Goal: Task Accomplishment & Management: Use online tool/utility

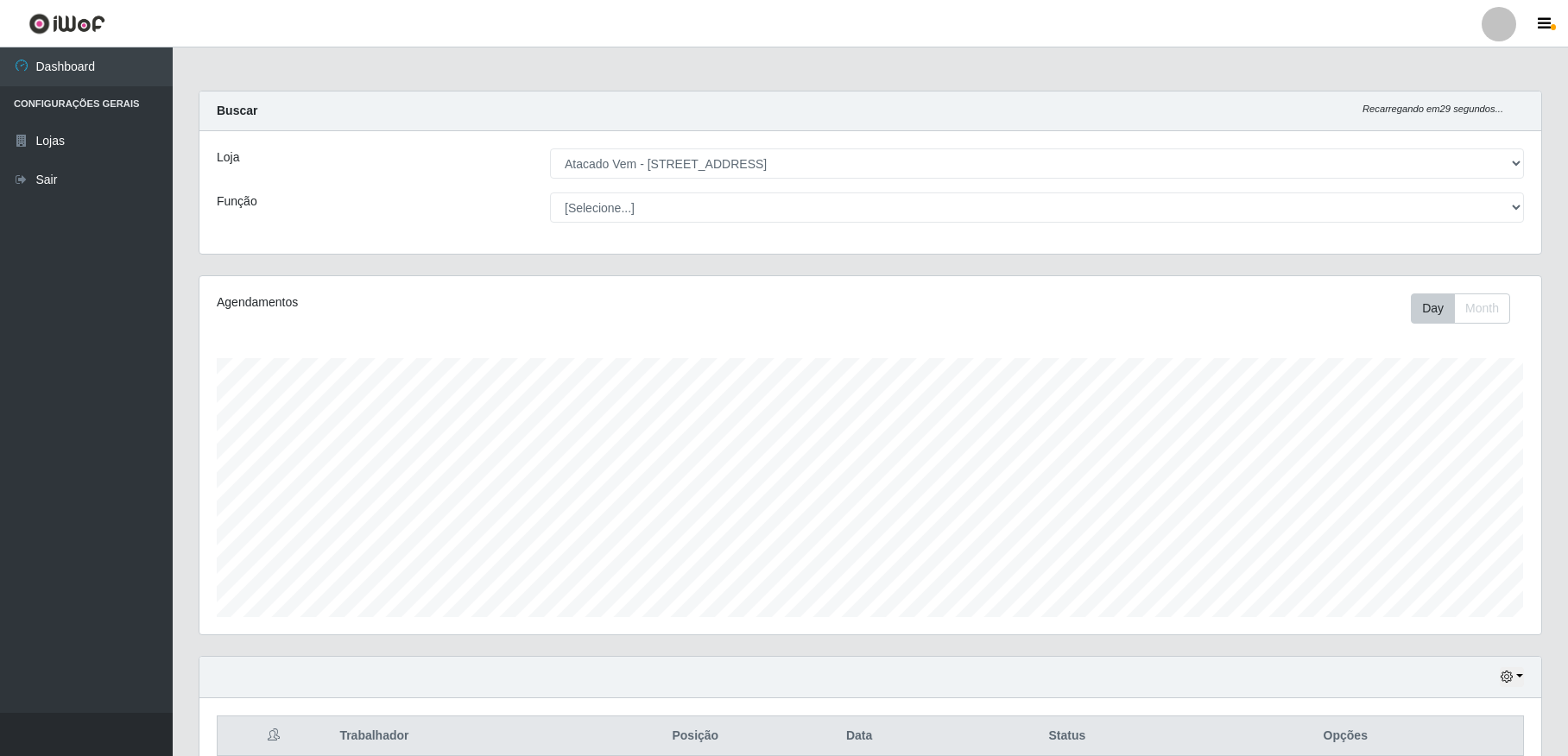
select select "455"
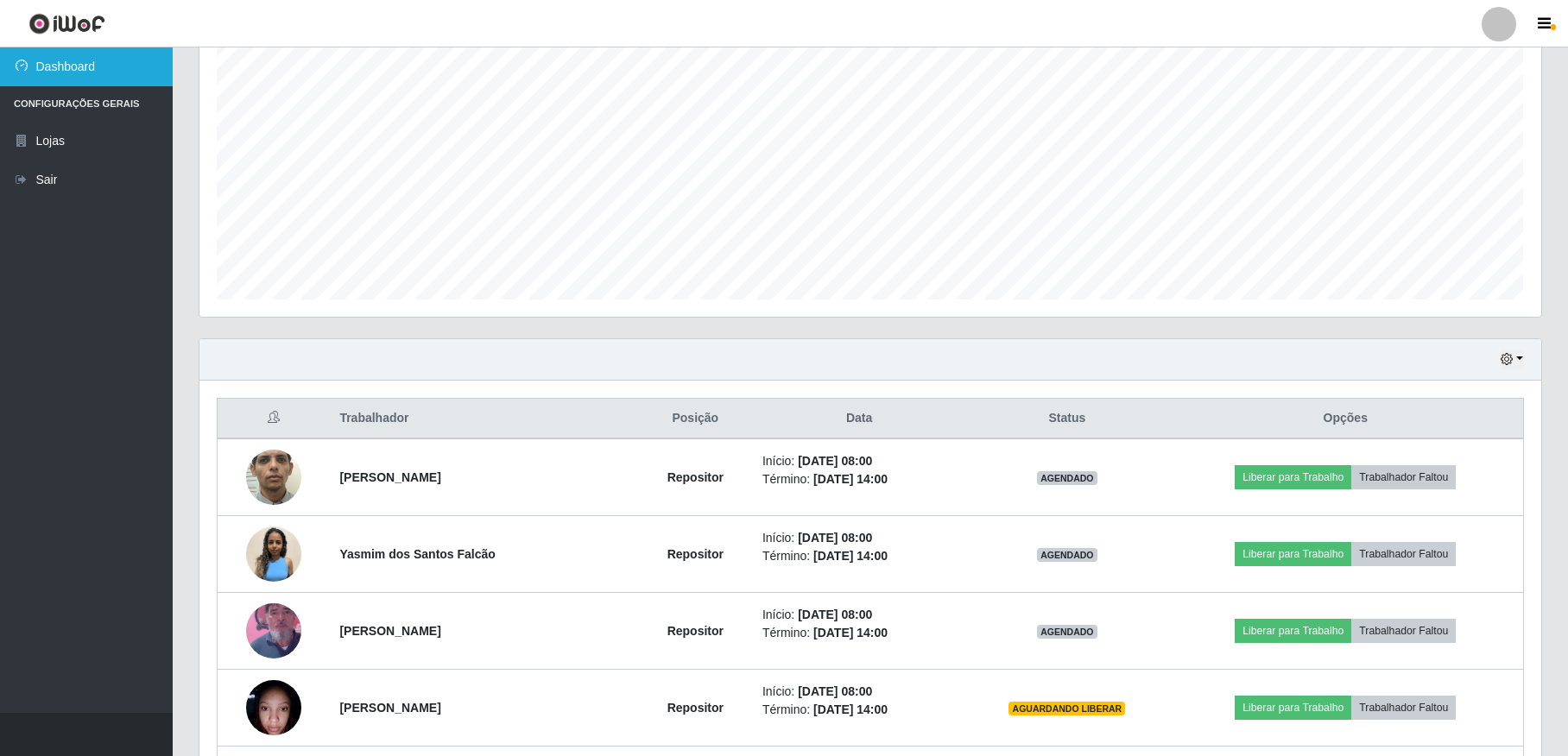
scroll to position [359, 1341]
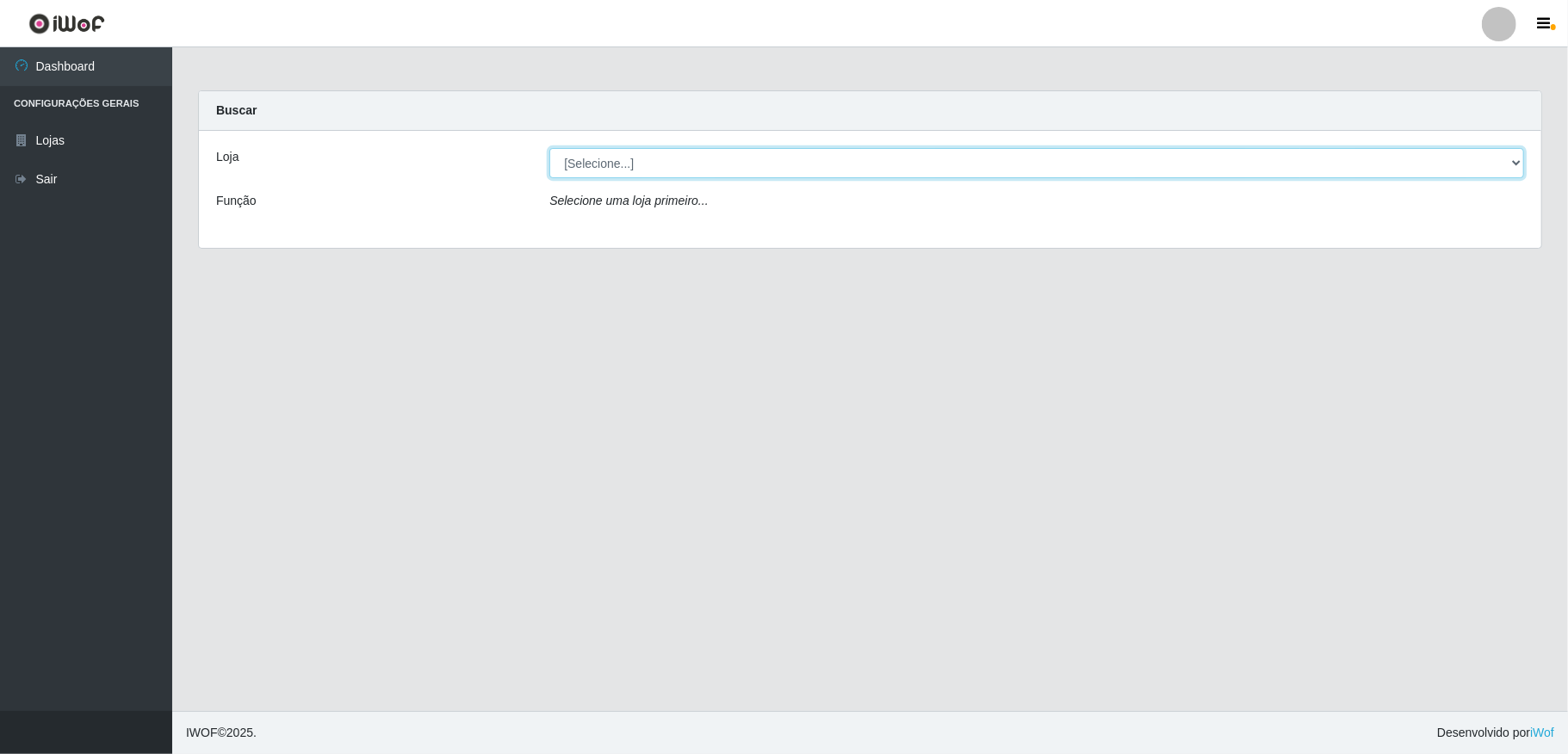
click at [1230, 166] on select "[Selecione...] Atacado Vem - [STREET_ADDRESS]" at bounding box center [1037, 163] width 975 height 30
click at [1096, 225] on div "Loja [Selecione...] Atacado Vem - Loja 36 Vila Nova do Colares Função Selecione…" at bounding box center [870, 190] width 1343 height 117
click at [1092, 227] on div "Loja [Selecione...] Atacado Vem - Loja 36 Vila Nova do Colares Função Selecione…" at bounding box center [870, 190] width 1343 height 117
click at [1087, 177] on select "[Selecione...] Atacado Vem - [STREET_ADDRESS]" at bounding box center [1037, 163] width 975 height 30
select select "455"
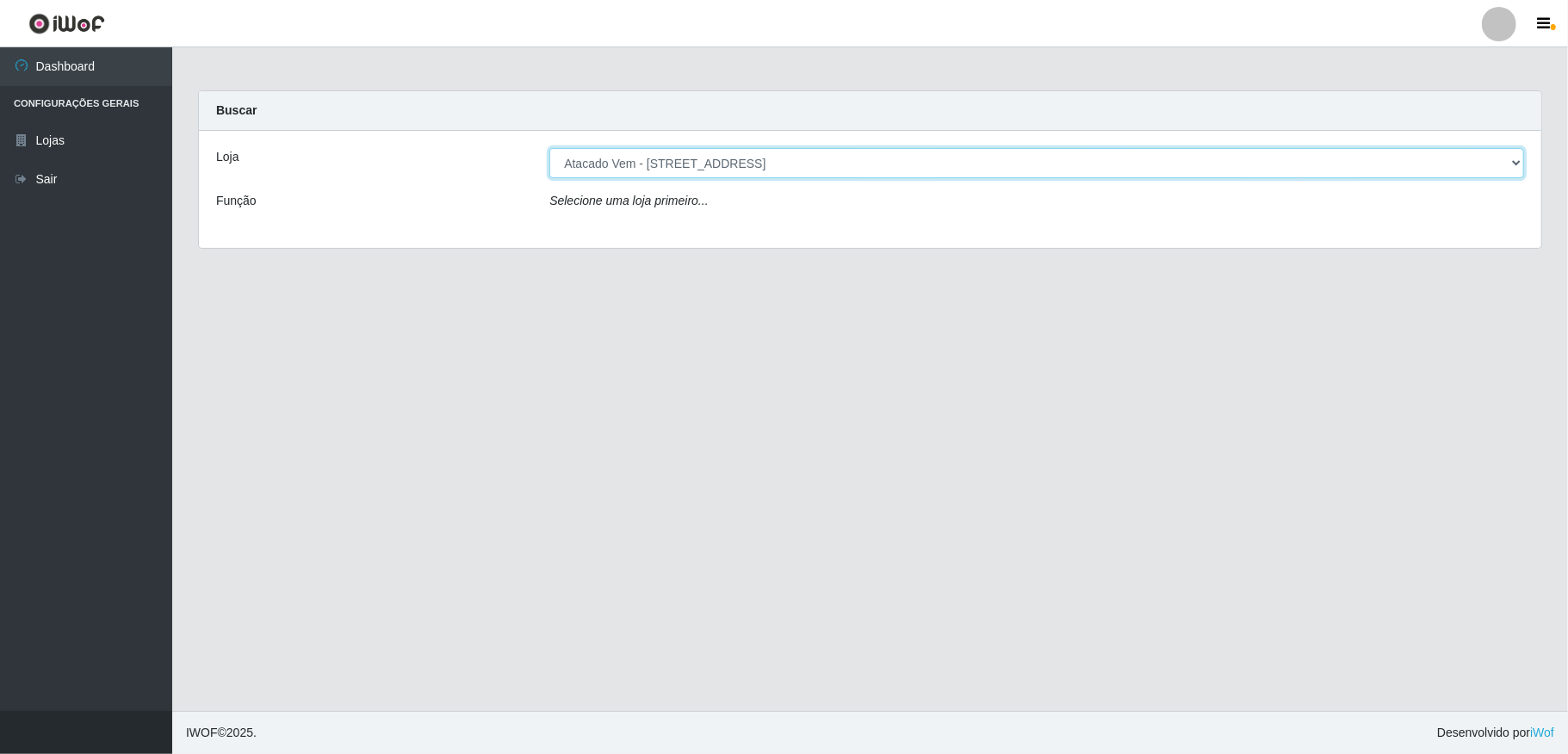
click at [550, 148] on select "[Selecione...] Atacado Vem - [STREET_ADDRESS]" at bounding box center [1037, 163] width 975 height 30
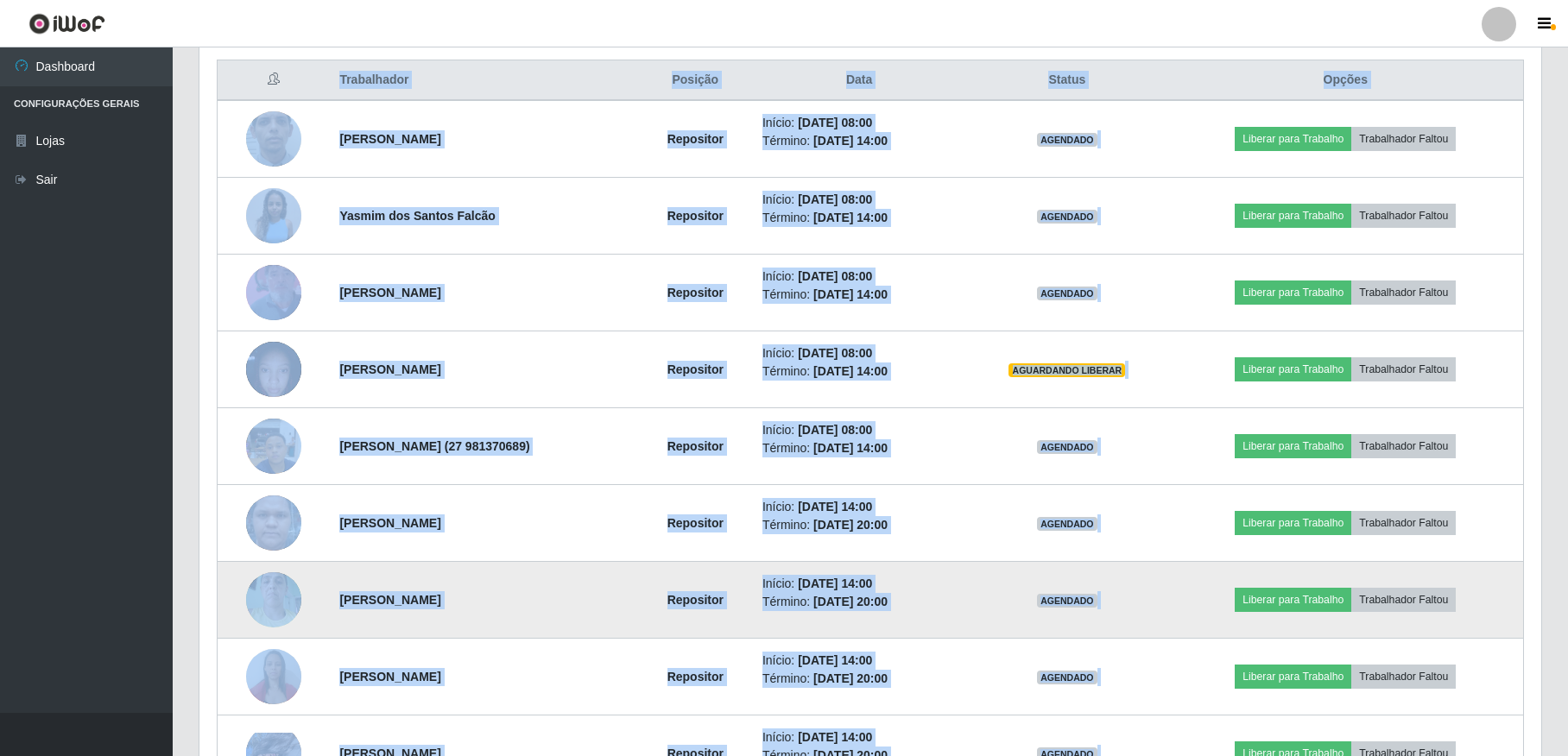
scroll to position [691, 0]
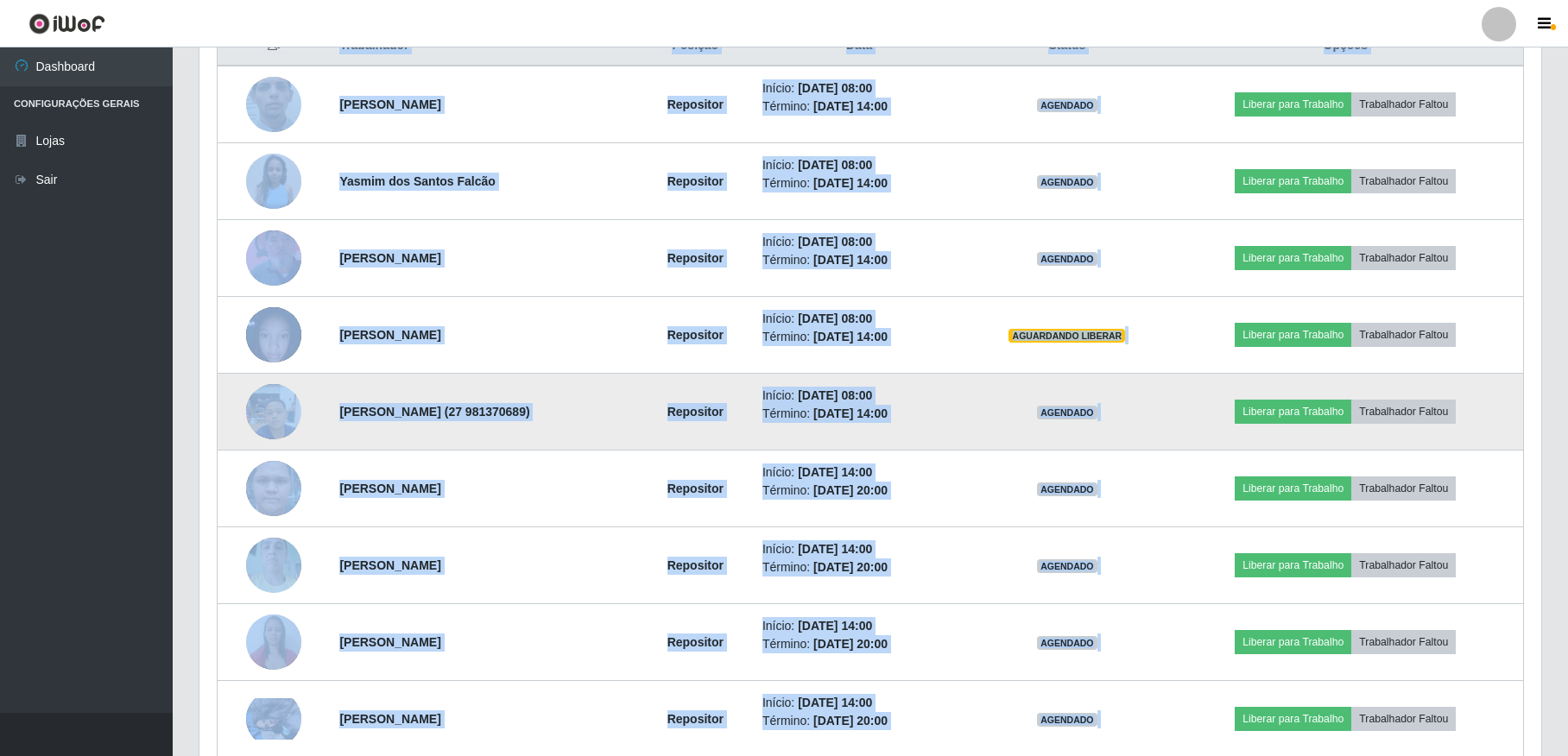
drag, startPoint x: 1065, startPoint y: 434, endPoint x: 1055, endPoint y: 439, distance: 11.2
click at [1062, 434] on td "AGENDADO" at bounding box center [1066, 412] width 201 height 77
click at [966, 446] on td "Início: [DATE] 08:00 Término: [DATE] 14:00" at bounding box center [858, 412] width 214 height 77
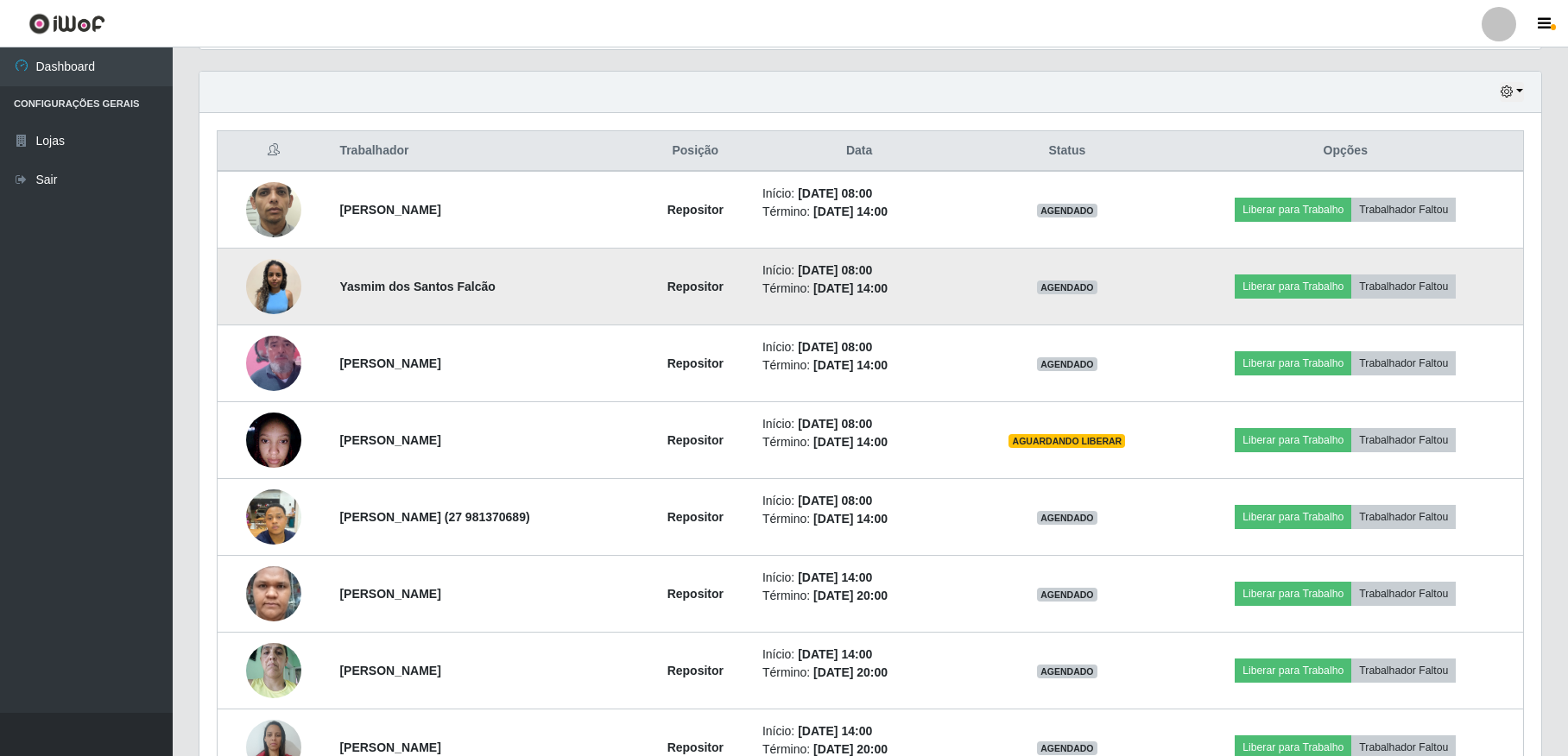
scroll to position [626, 0]
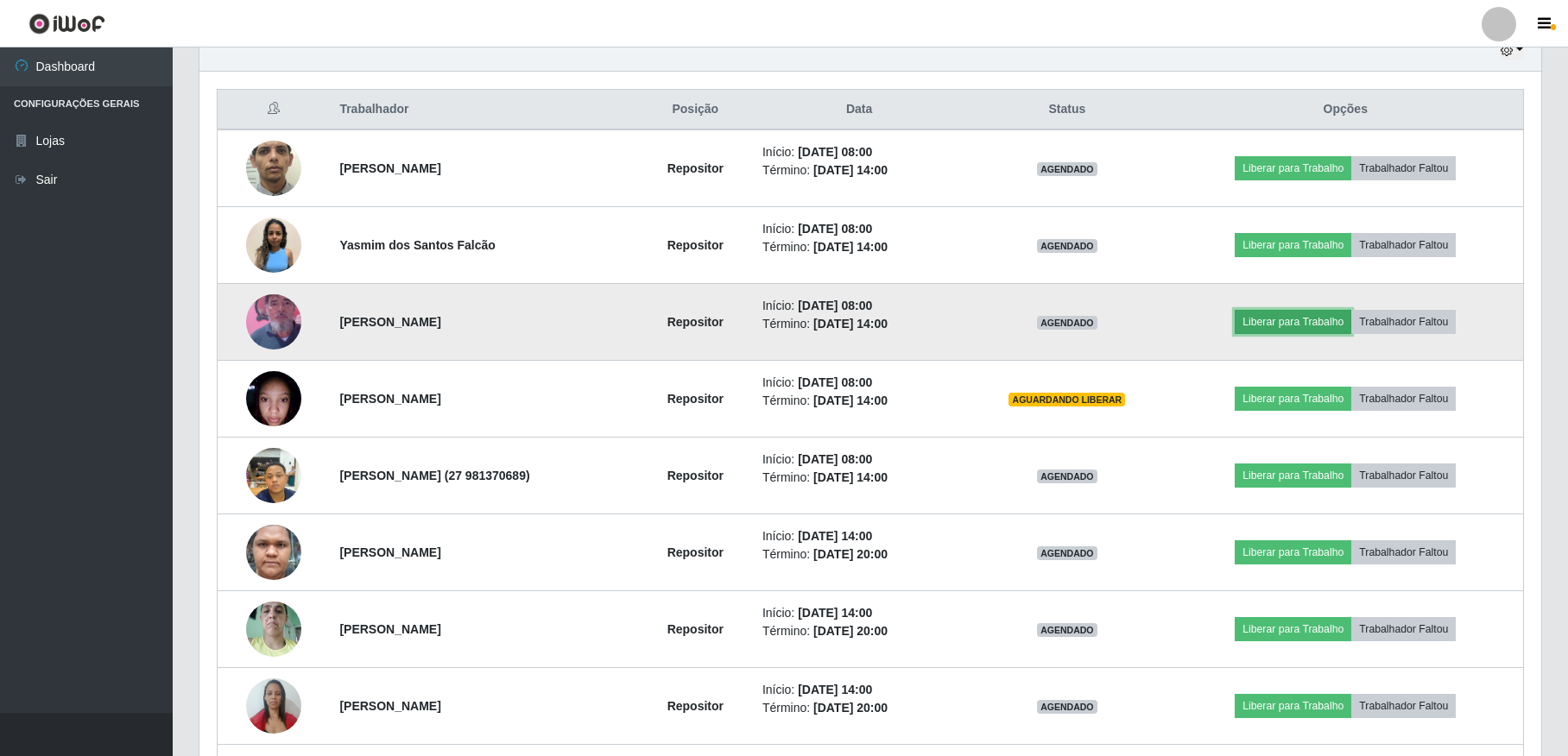
click at [1303, 325] on button "Liberar para Trabalho" at bounding box center [1293, 322] width 117 height 24
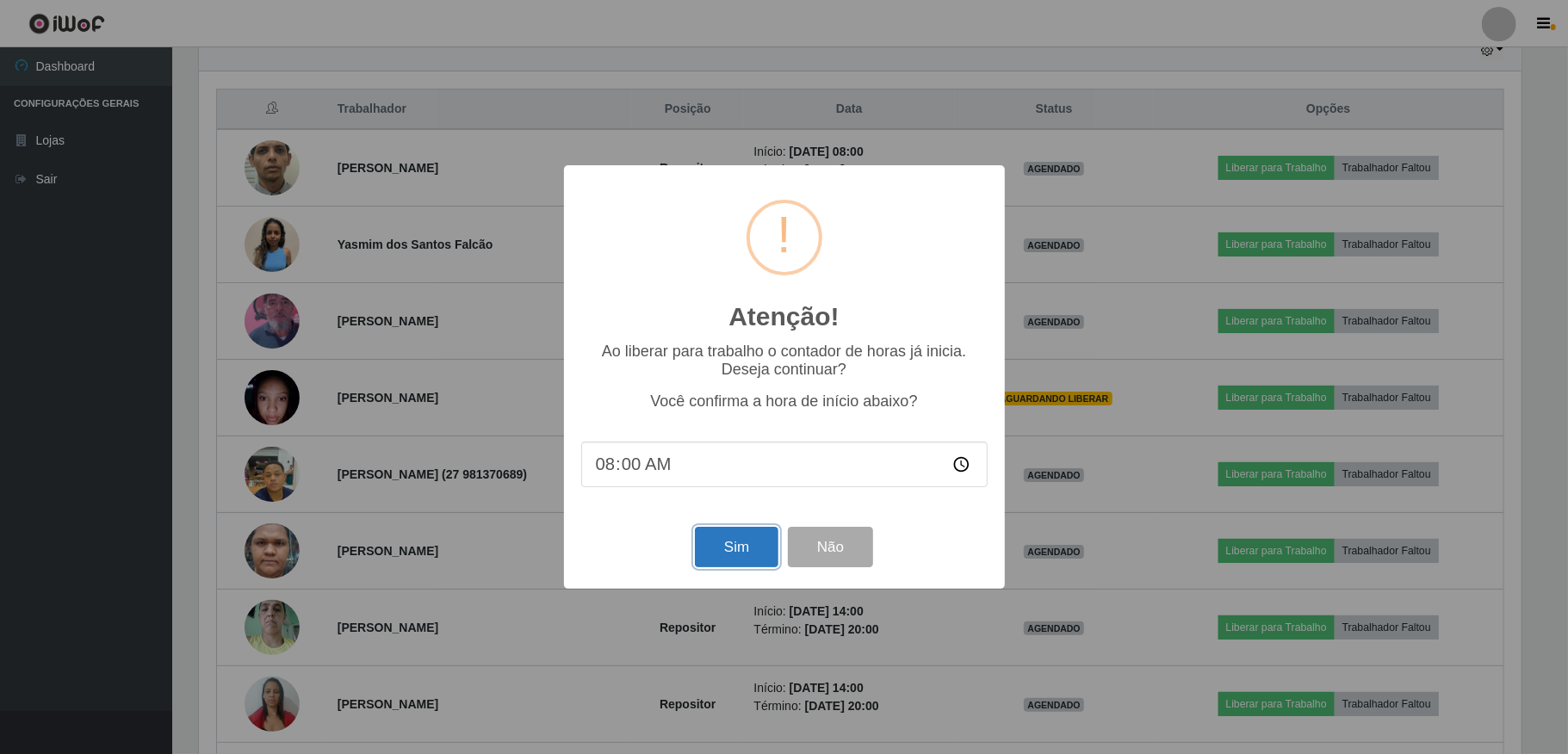
click at [720, 545] on button "Sim" at bounding box center [736, 547] width 83 height 40
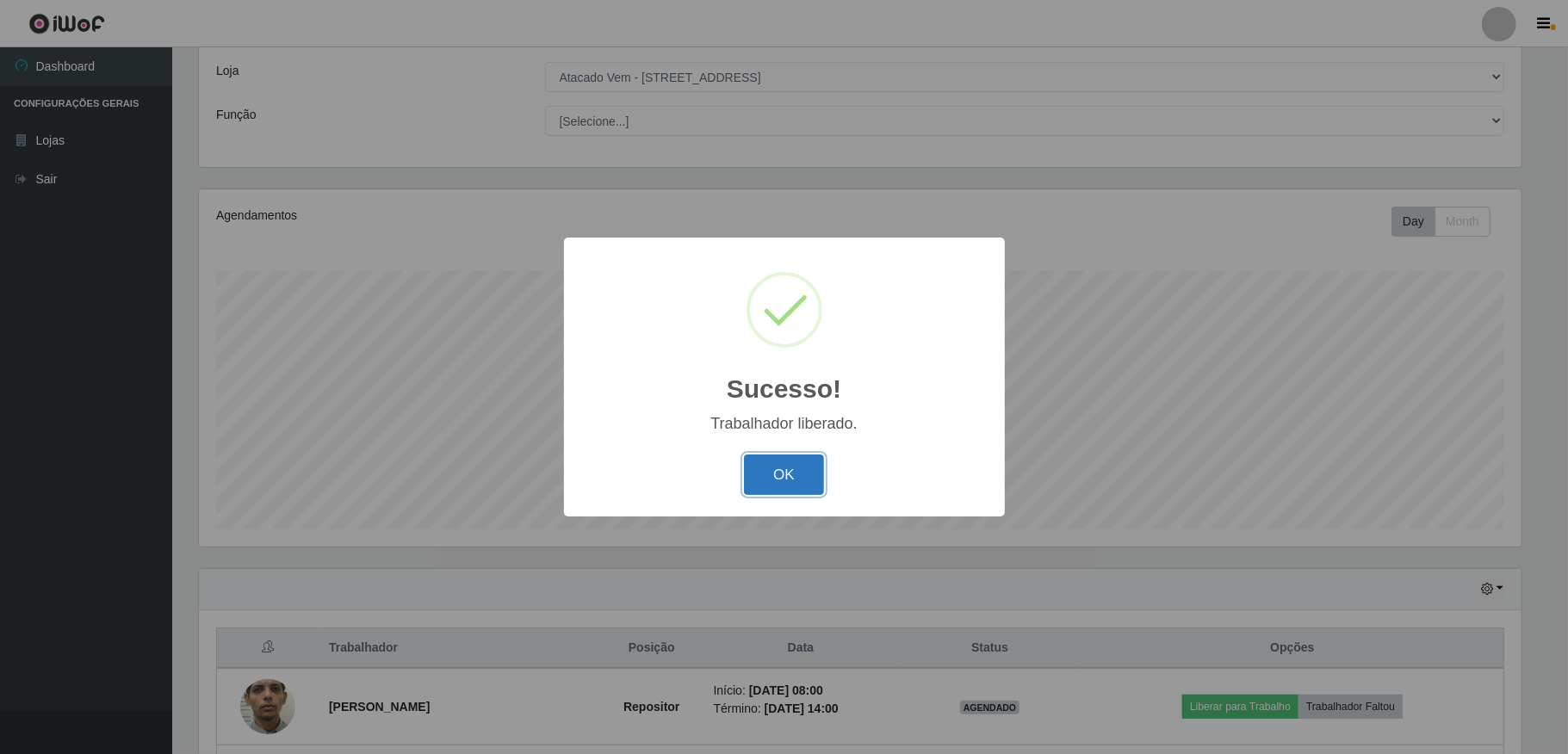
click at [776, 482] on button "OK" at bounding box center [784, 475] width 80 height 40
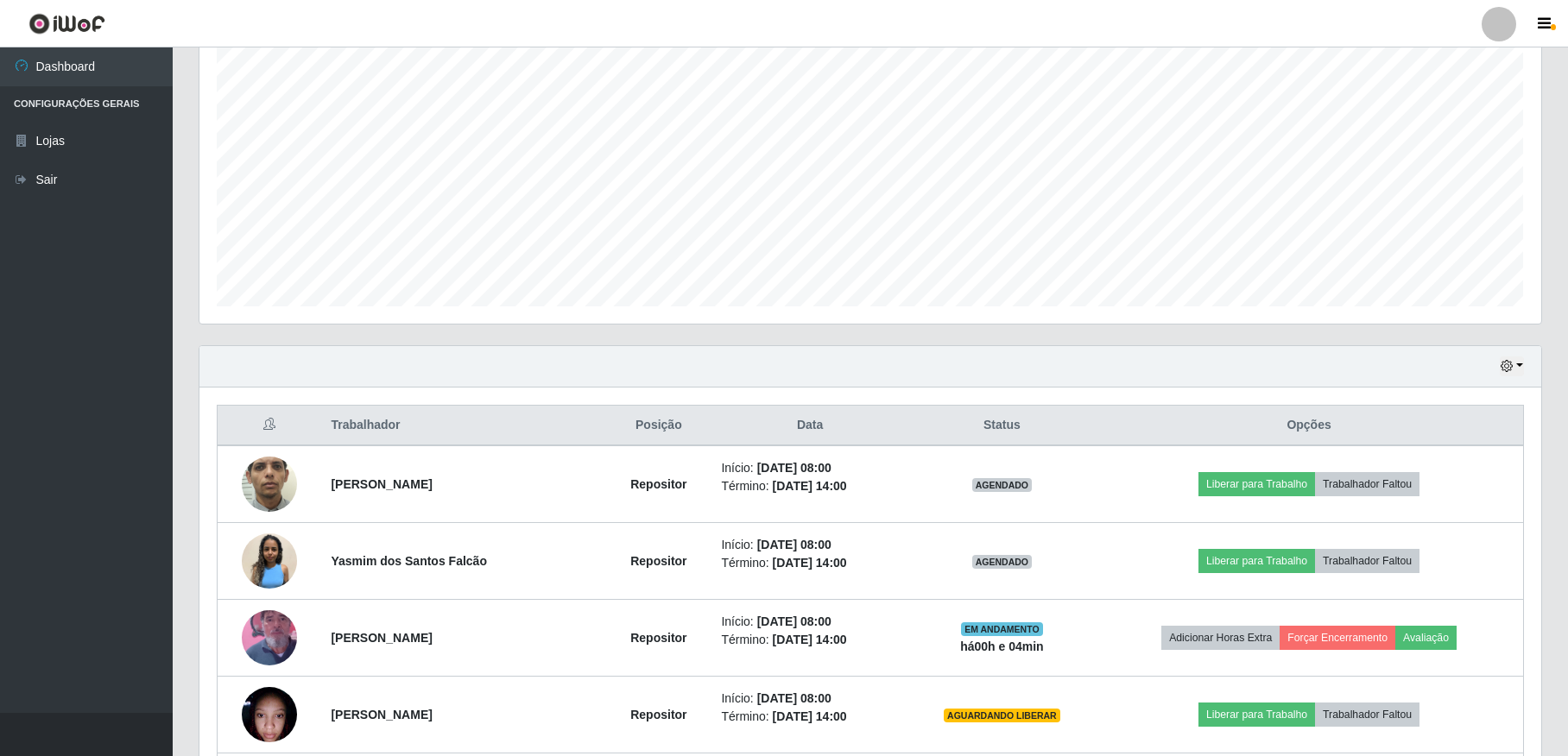
scroll to position [316, 0]
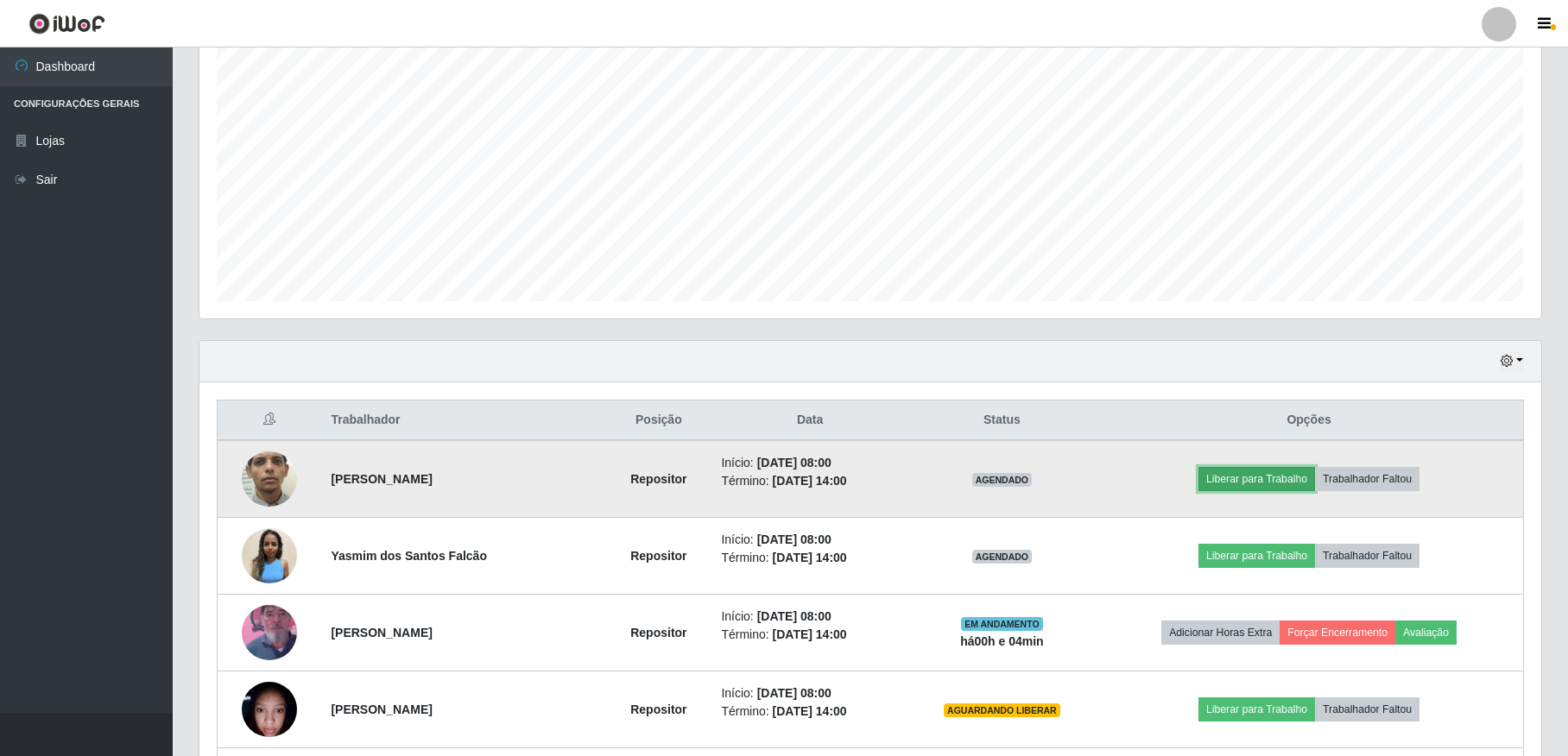
click at [1296, 479] on button "Liberar para Trabalho" at bounding box center [1256, 479] width 117 height 24
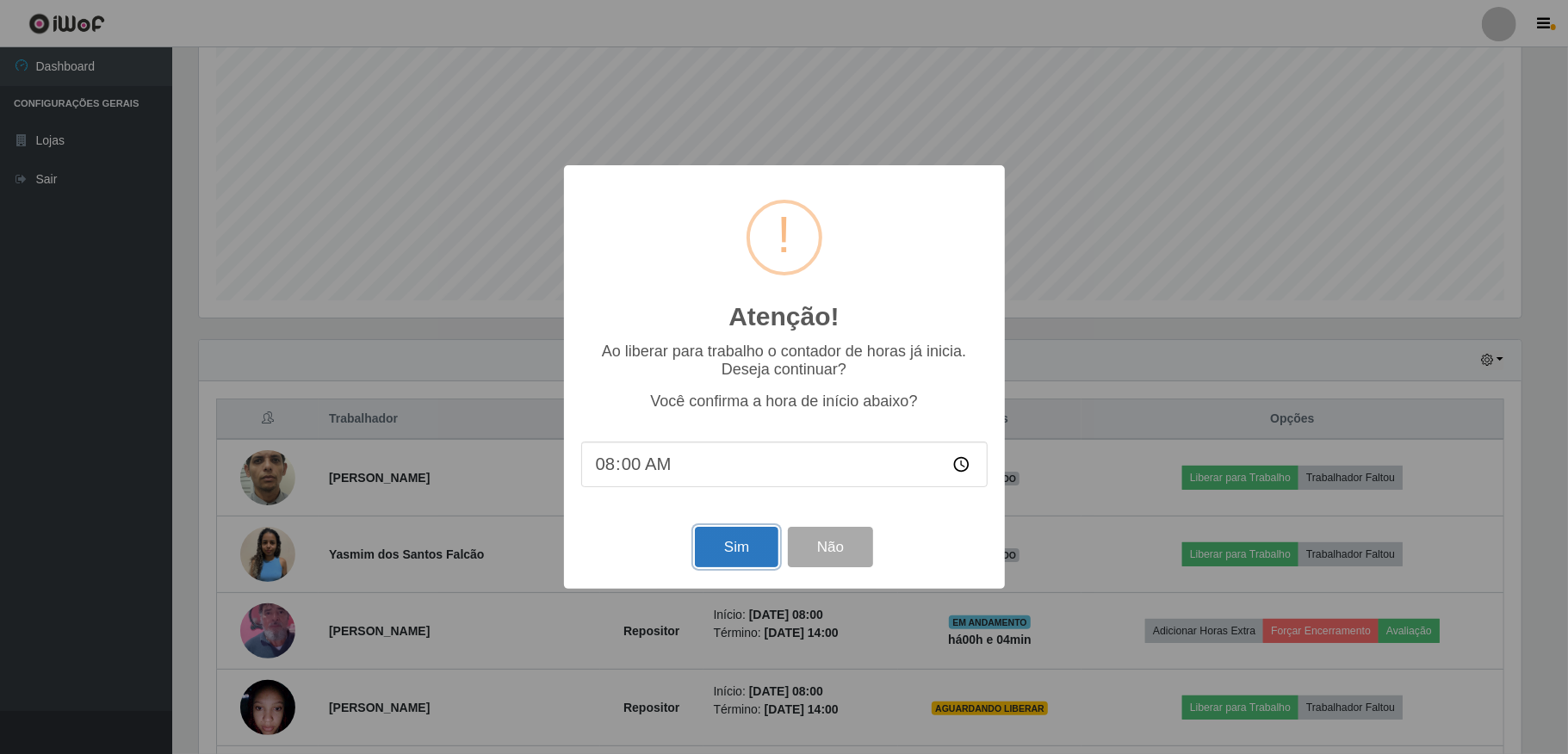
click at [732, 545] on button "Sim" at bounding box center [736, 547] width 83 height 40
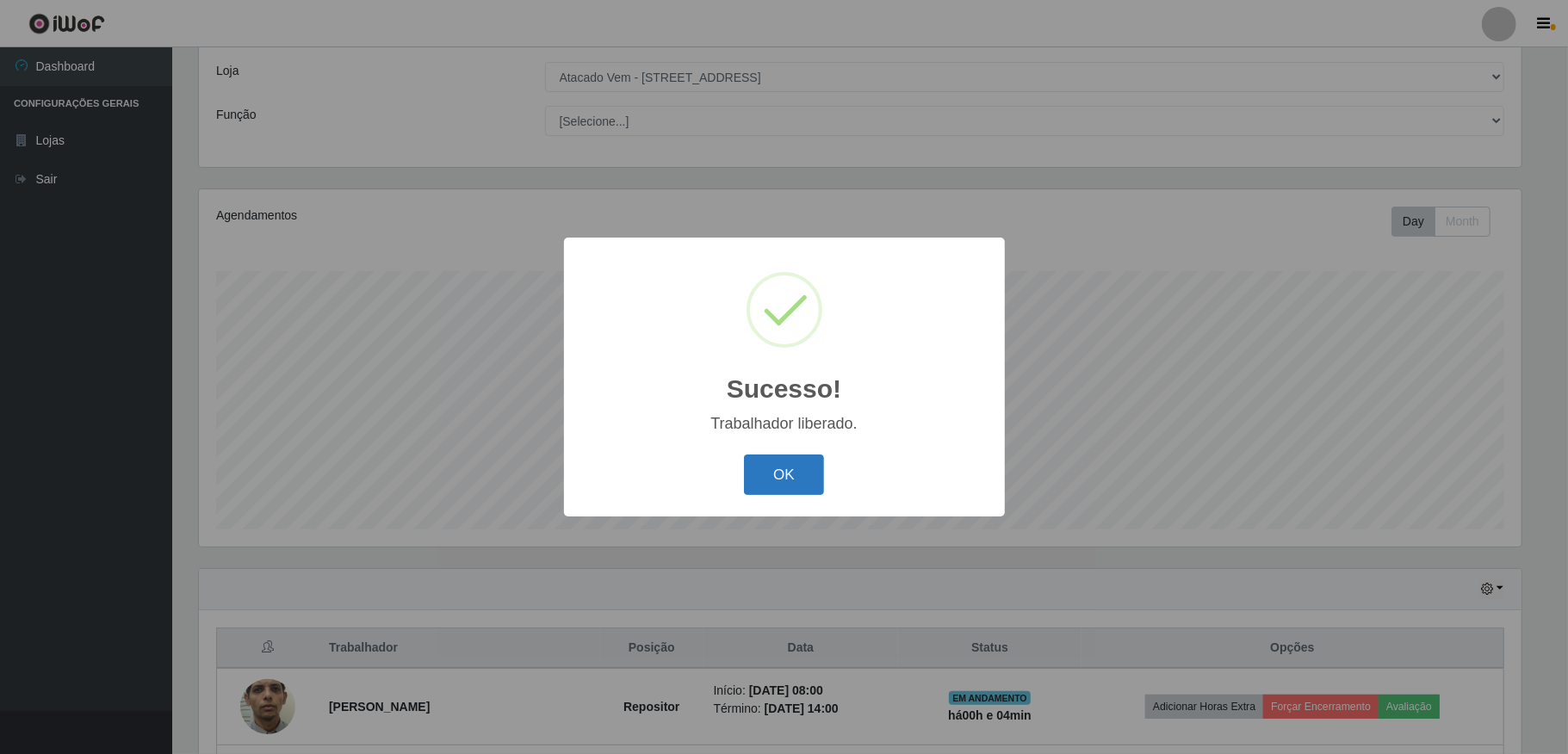
click at [790, 479] on button "OK" at bounding box center [784, 475] width 80 height 40
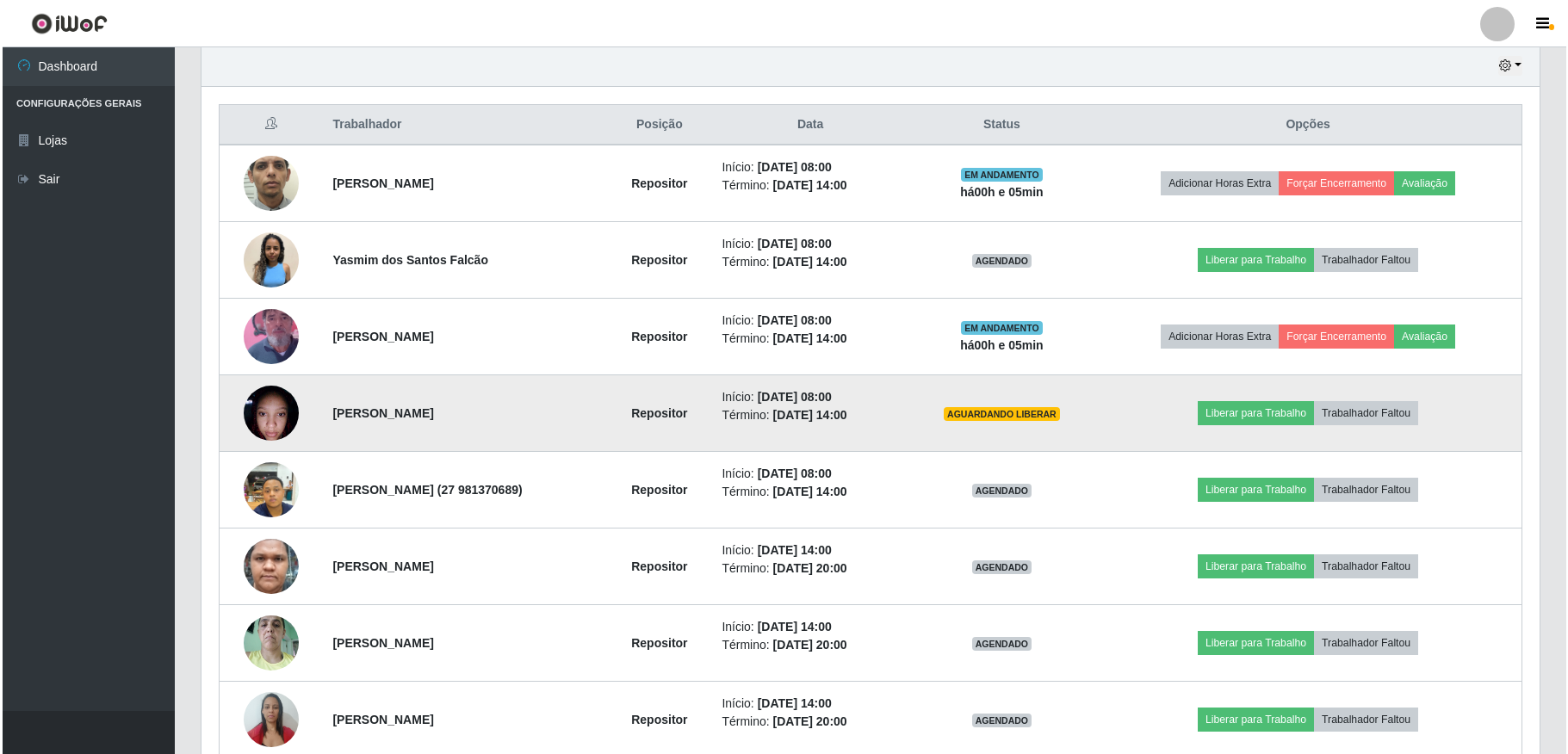
scroll to position [625, 0]
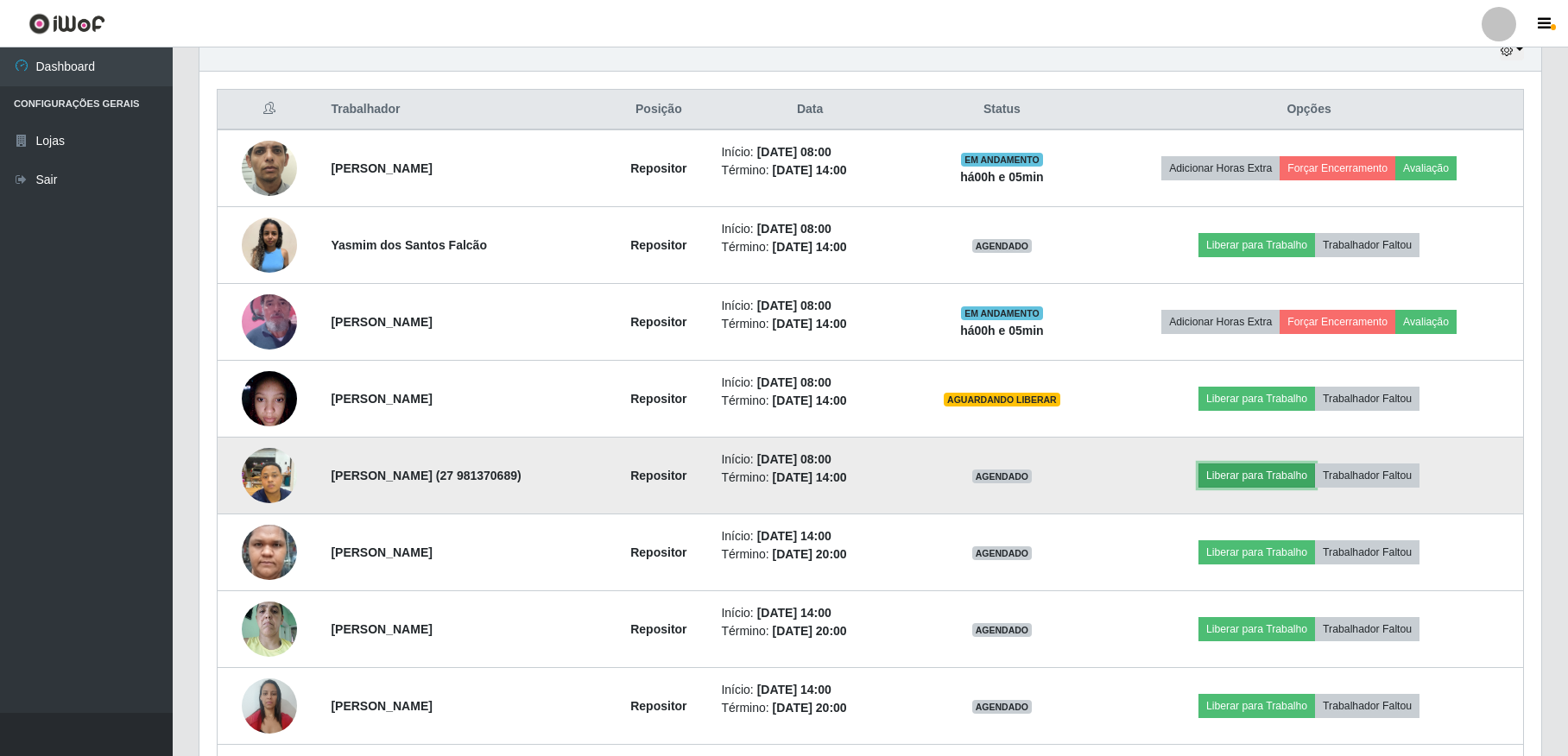
click at [1276, 469] on button "Liberar para Trabalho" at bounding box center [1256, 476] width 117 height 24
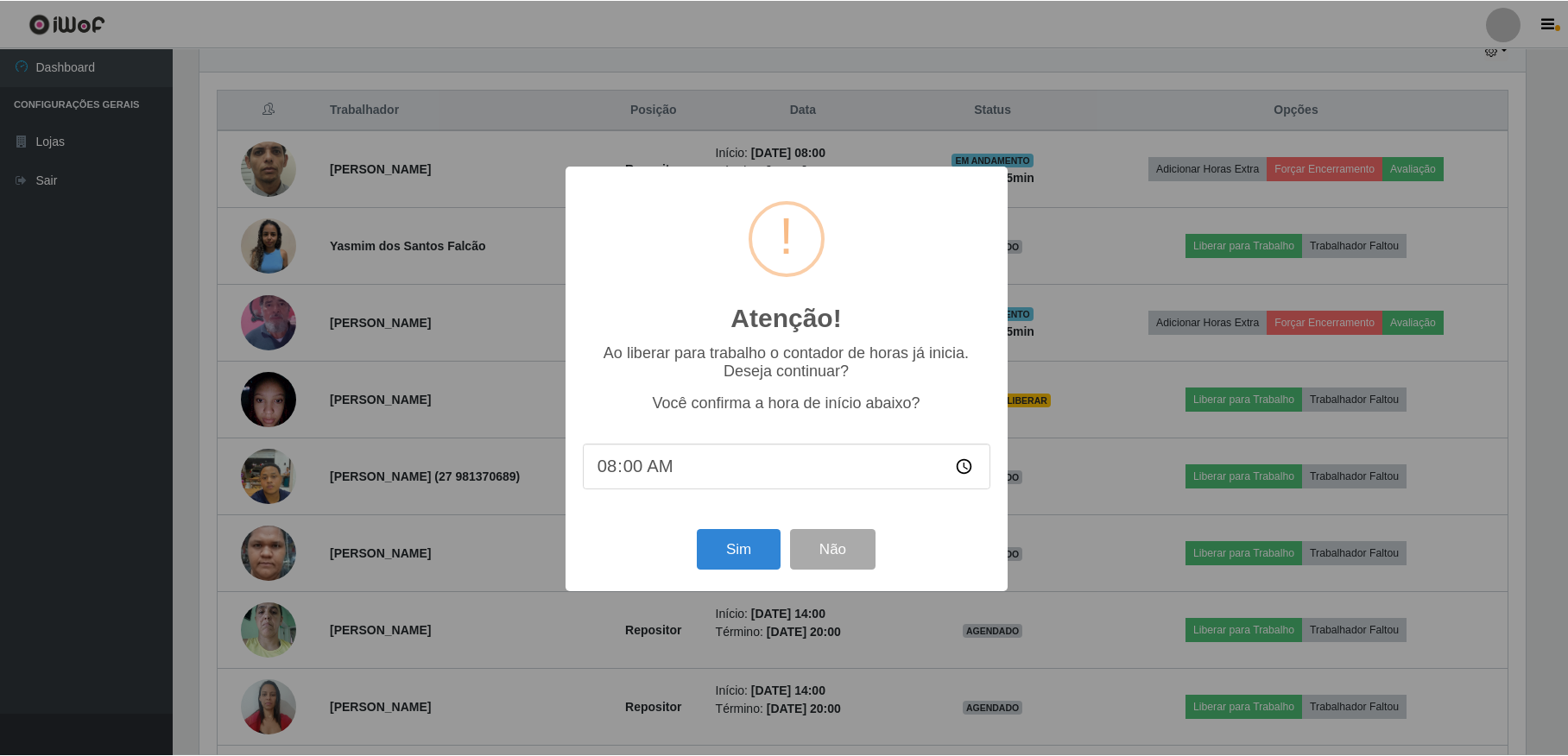
scroll to position [359, 1326]
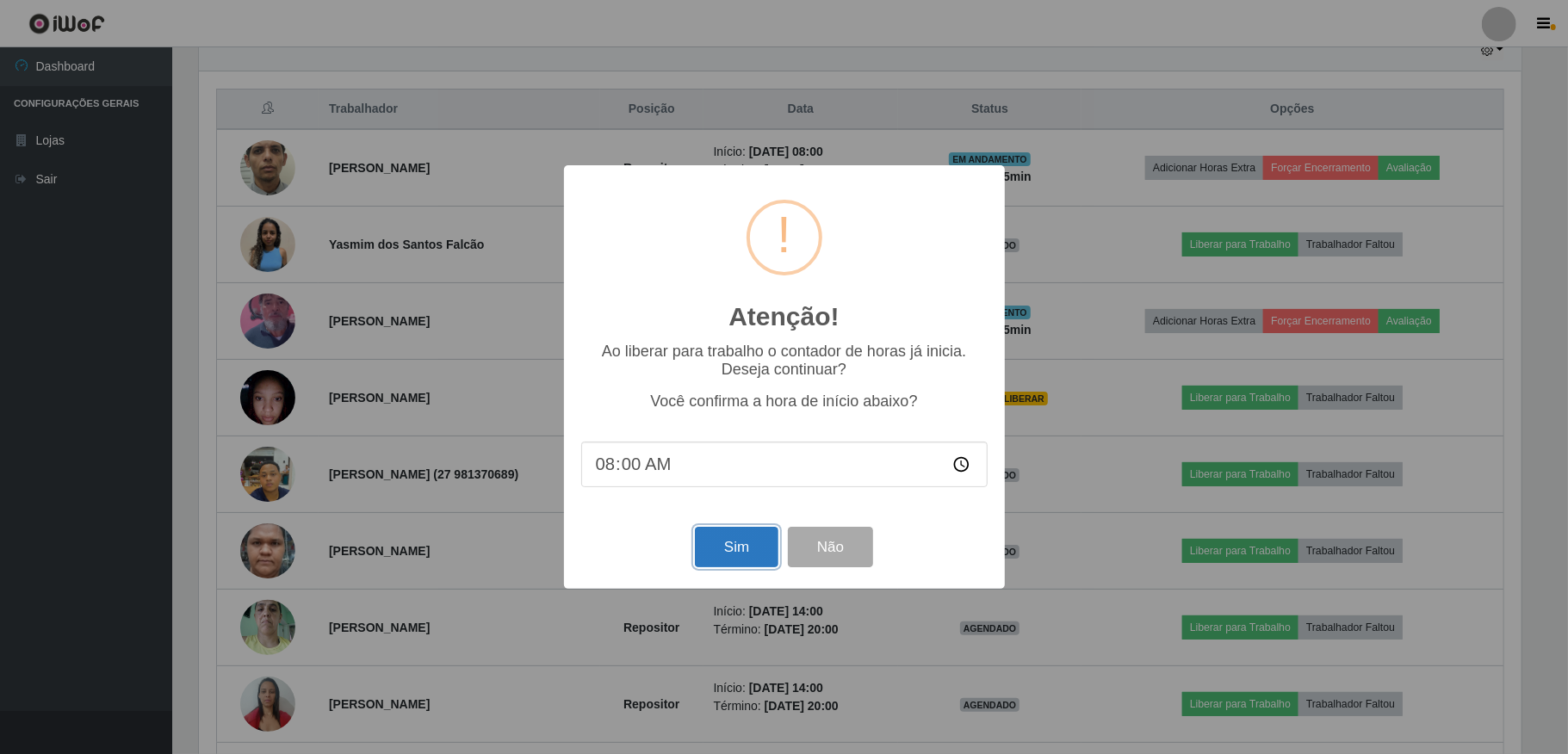
click at [748, 551] on button "Sim" at bounding box center [736, 547] width 83 height 40
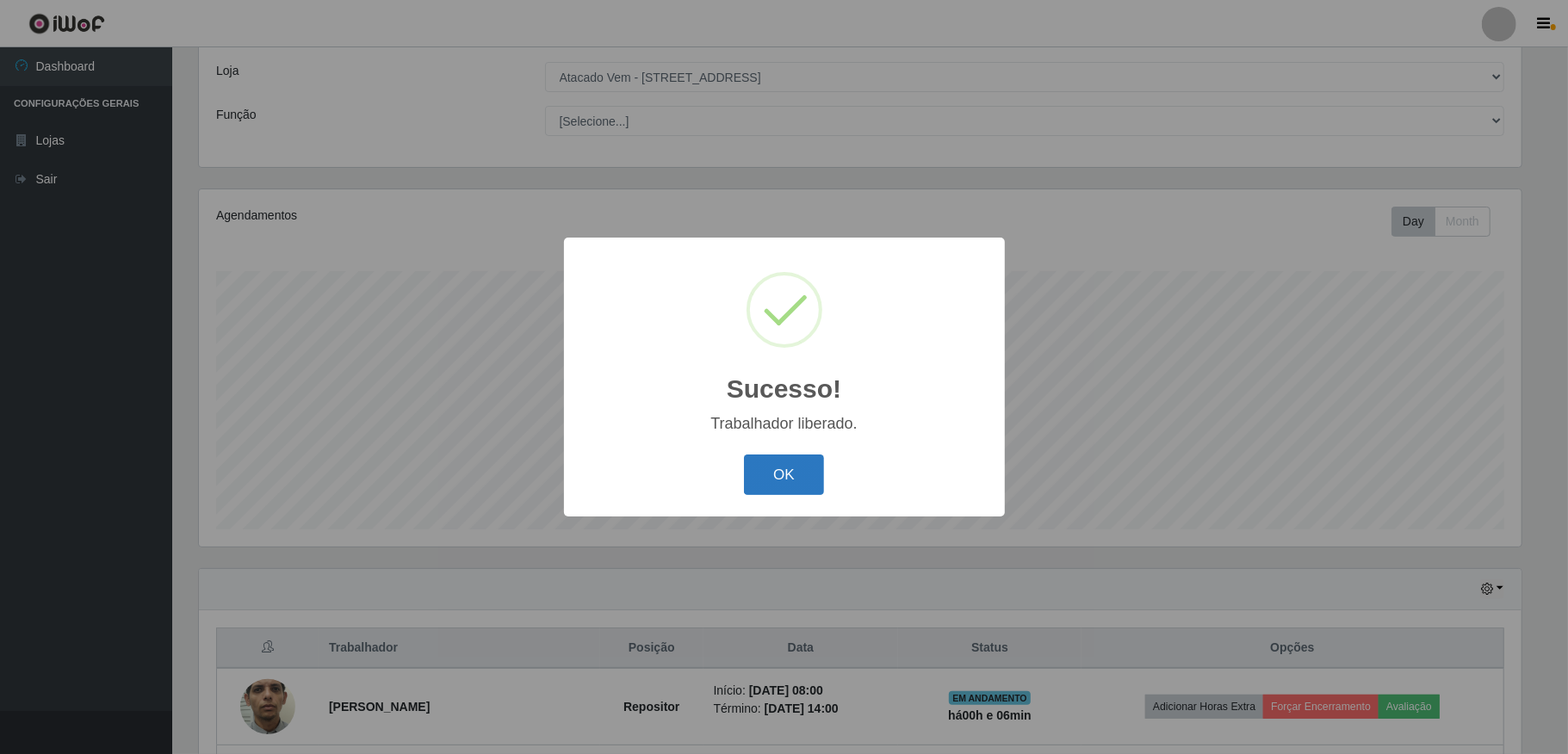
click at [797, 470] on button "OK" at bounding box center [784, 475] width 80 height 40
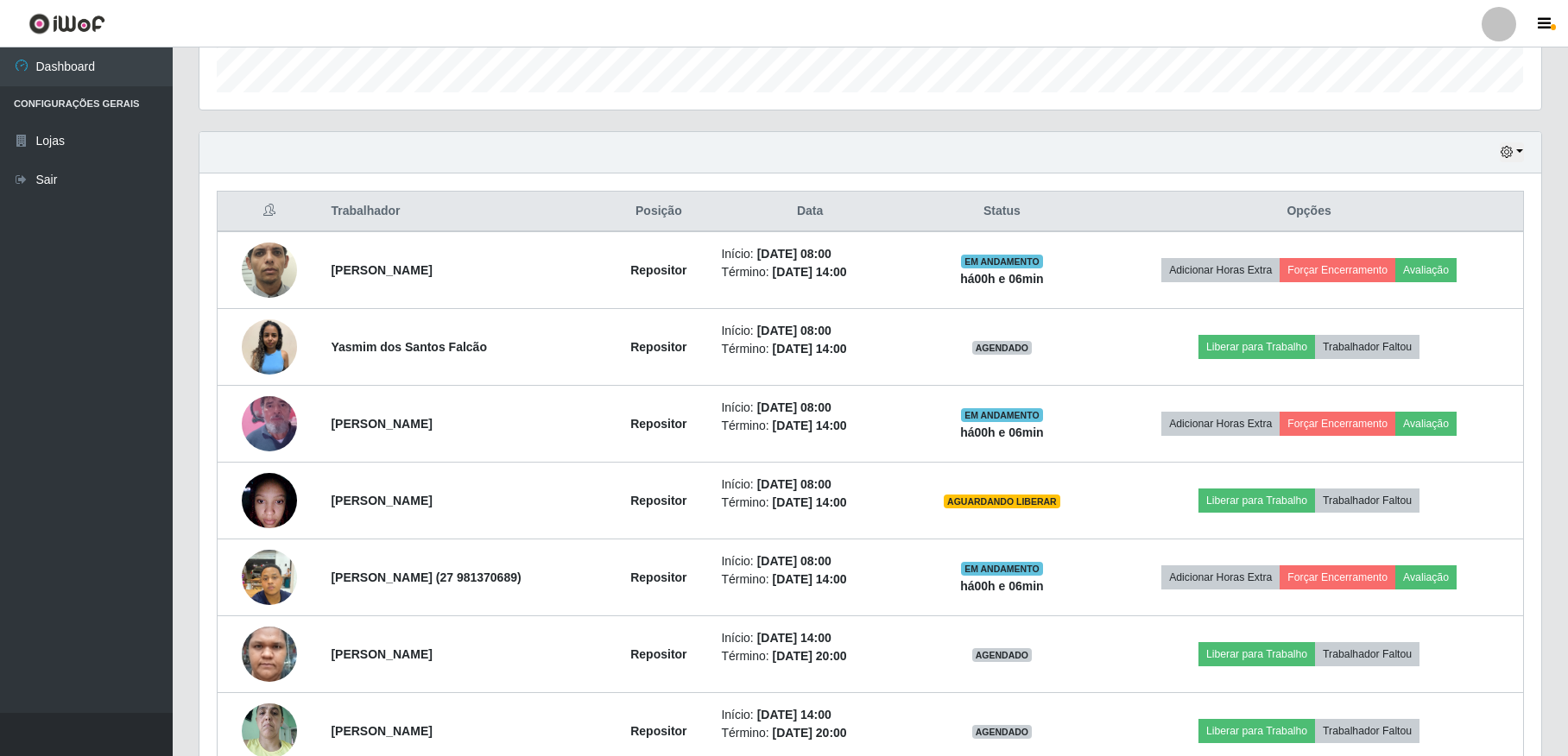
scroll to position [547, 0]
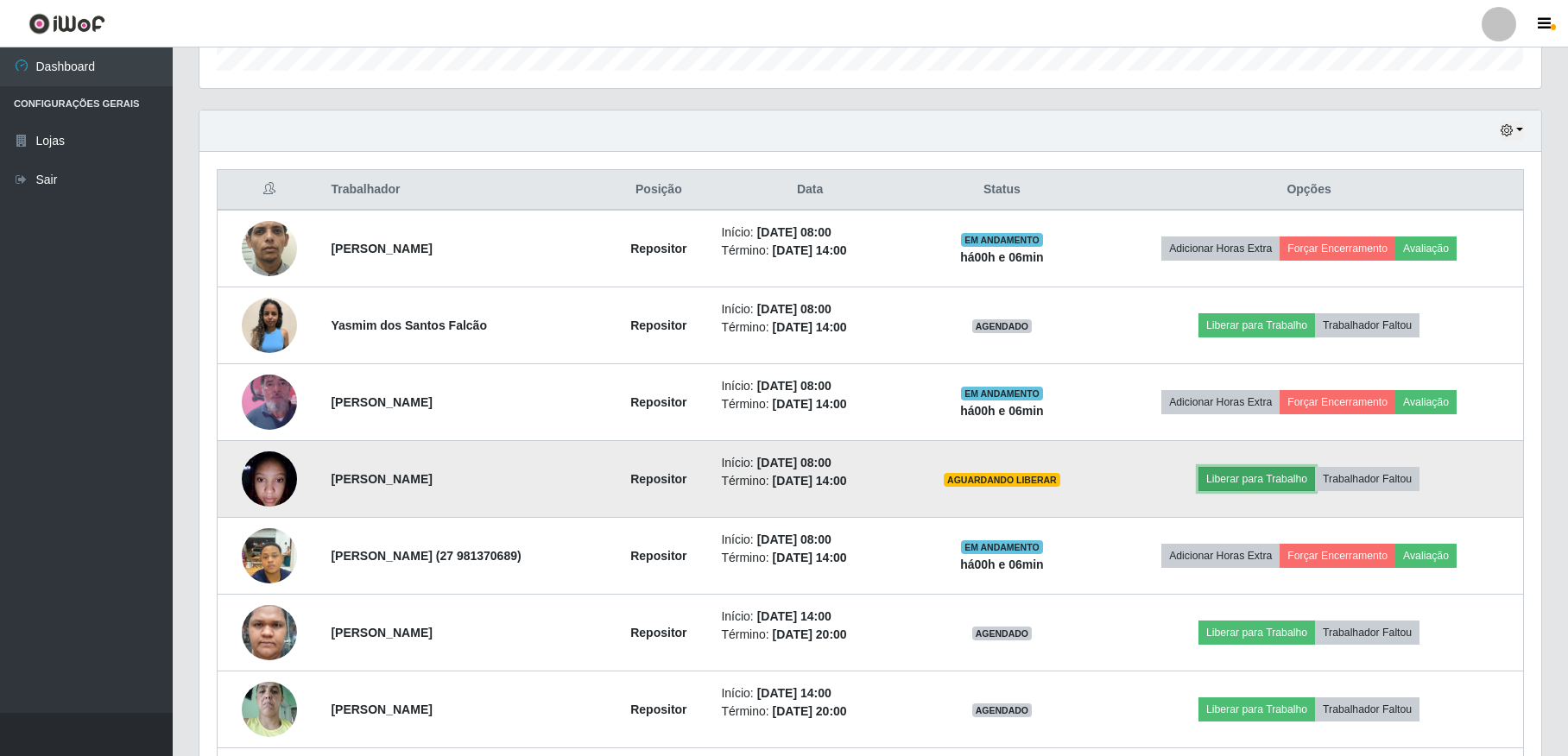
click at [1244, 484] on button "Liberar para Trabalho" at bounding box center [1256, 479] width 117 height 24
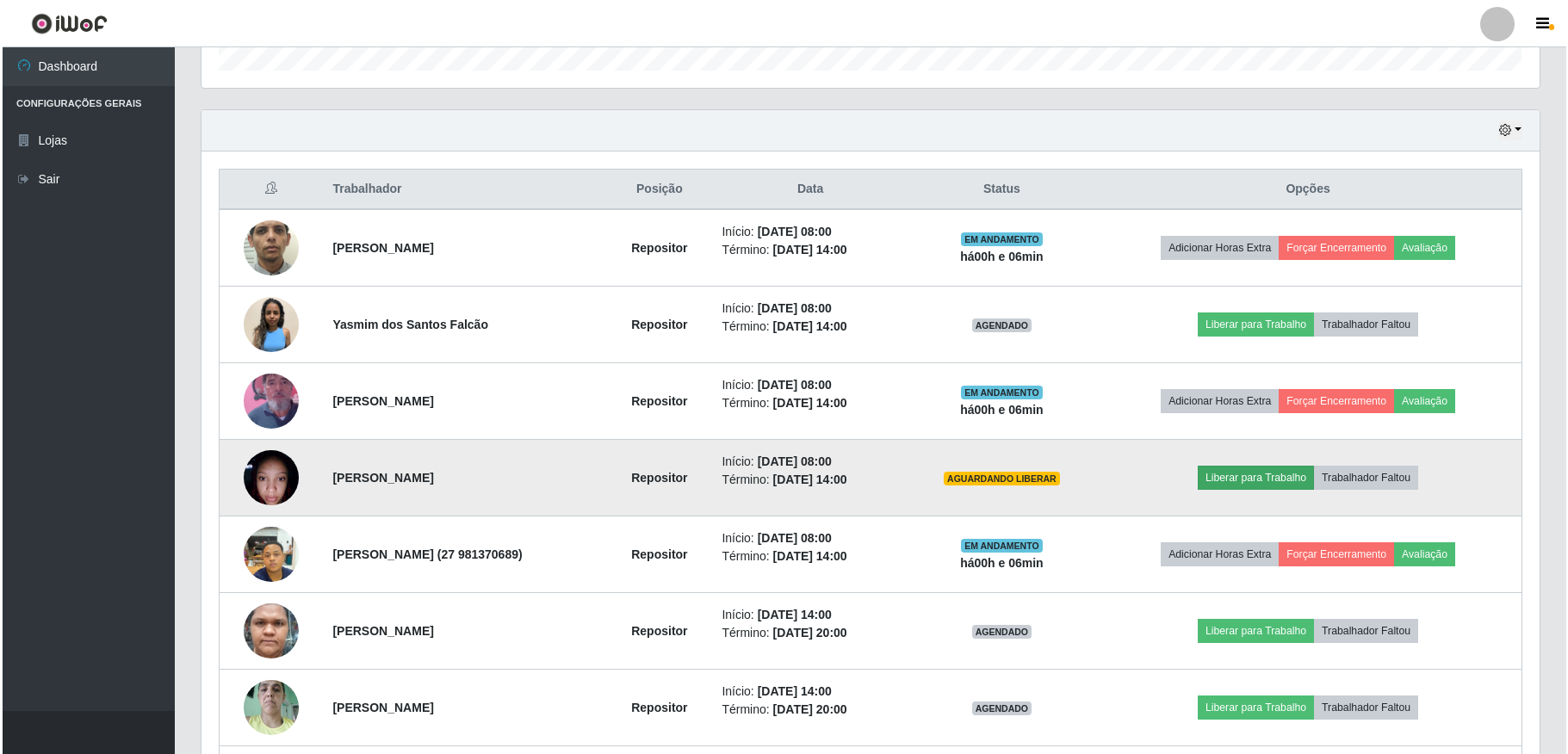
scroll to position [358, 1322]
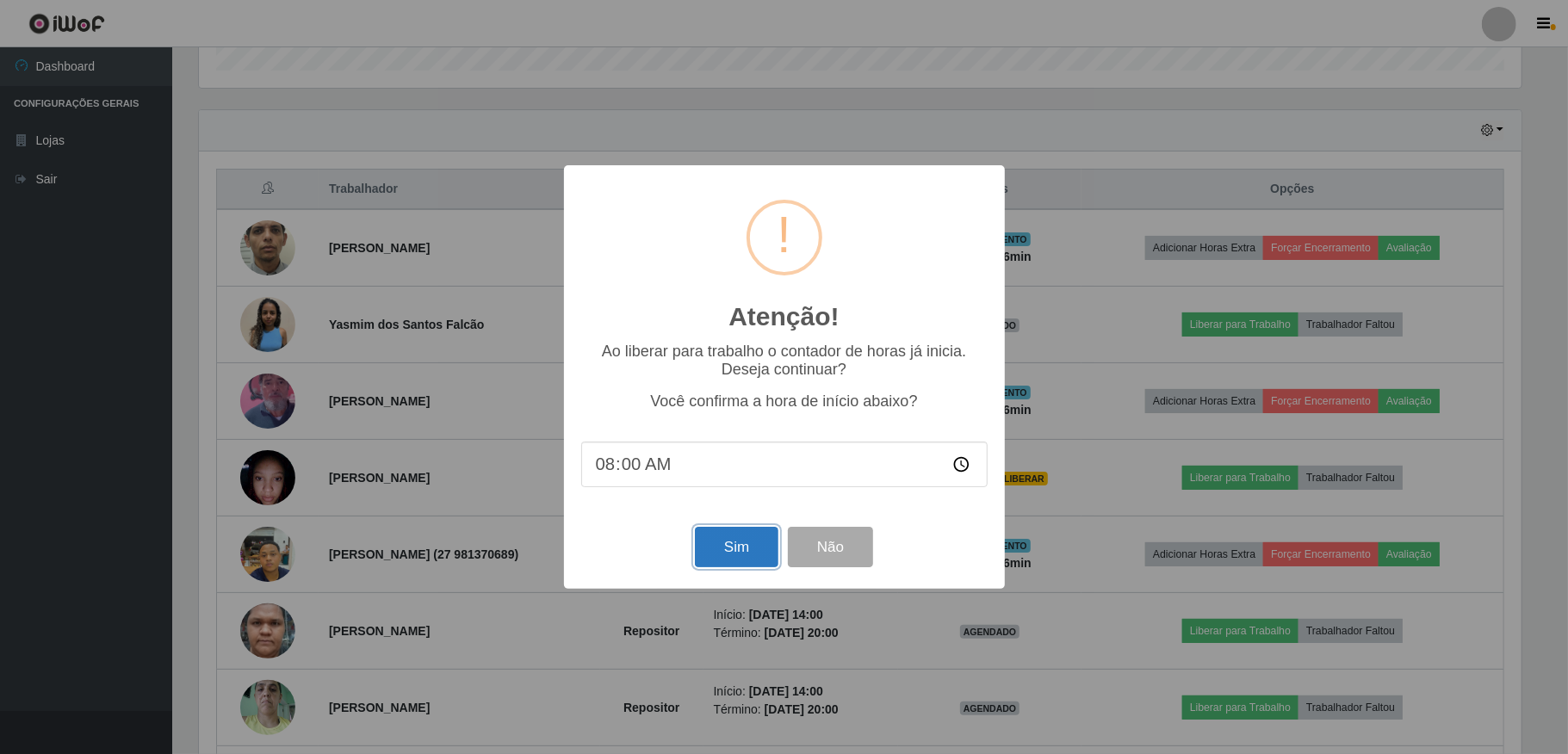
click at [727, 552] on button "Sim" at bounding box center [736, 547] width 83 height 40
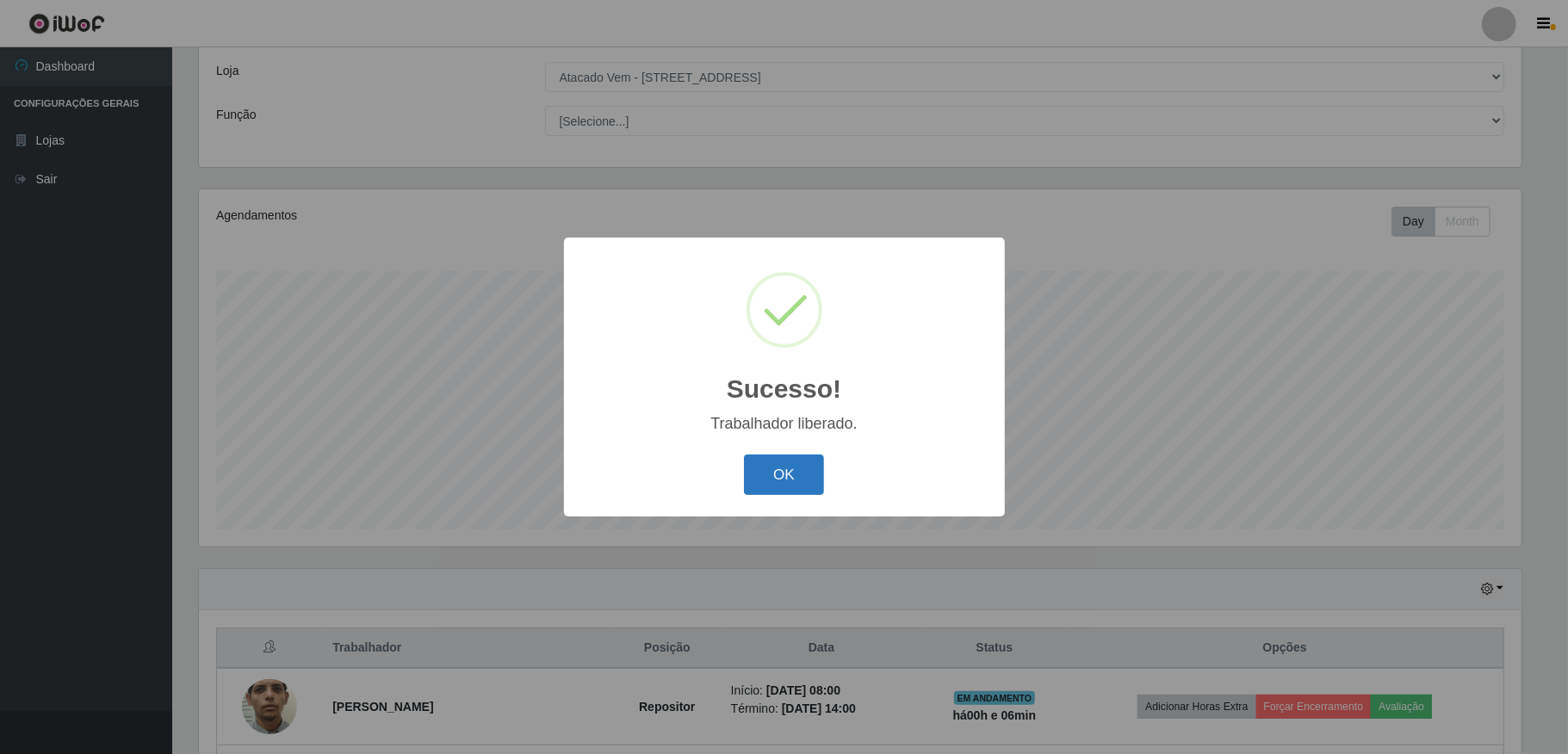
click at [770, 480] on button "OK" at bounding box center [784, 475] width 80 height 40
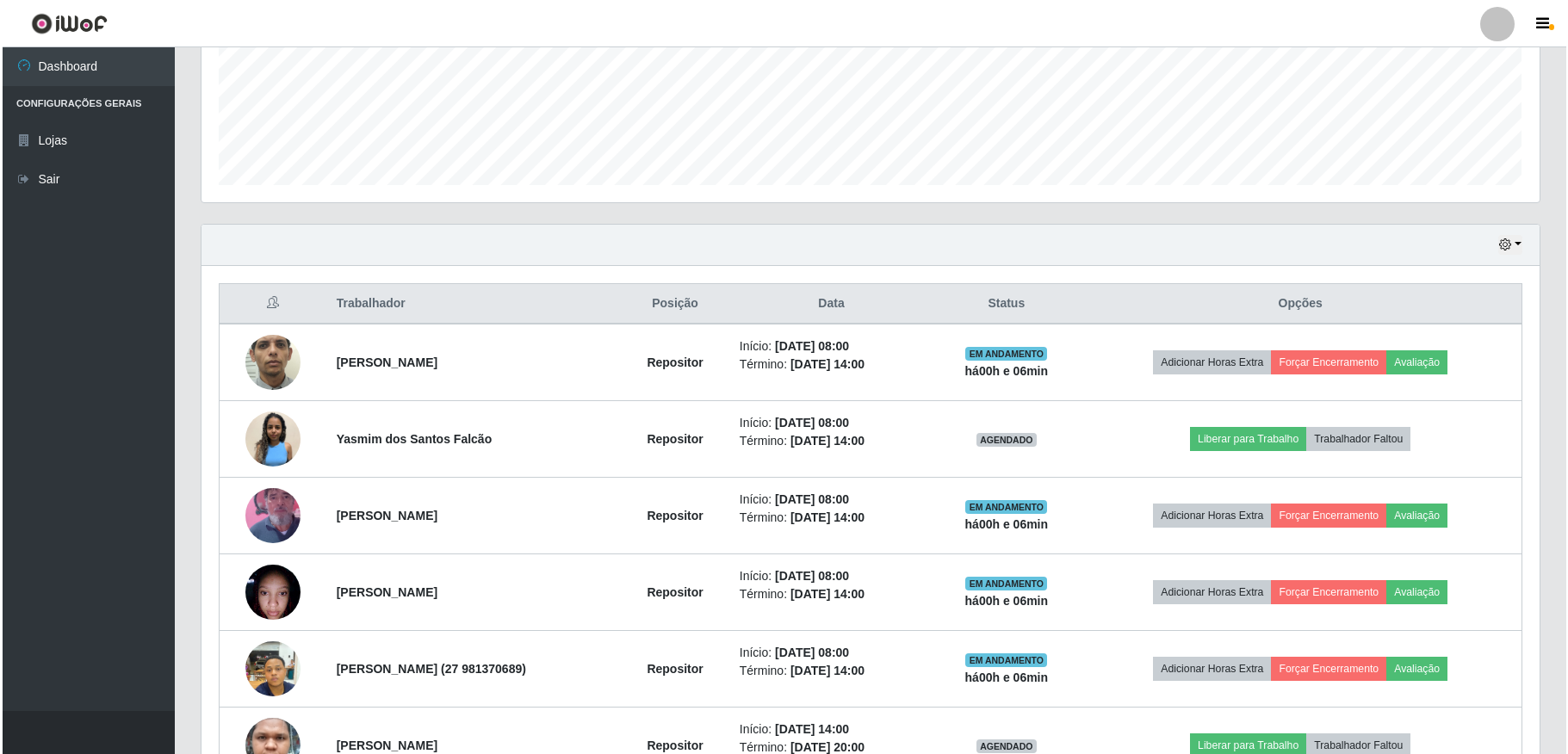
scroll to position [660, 0]
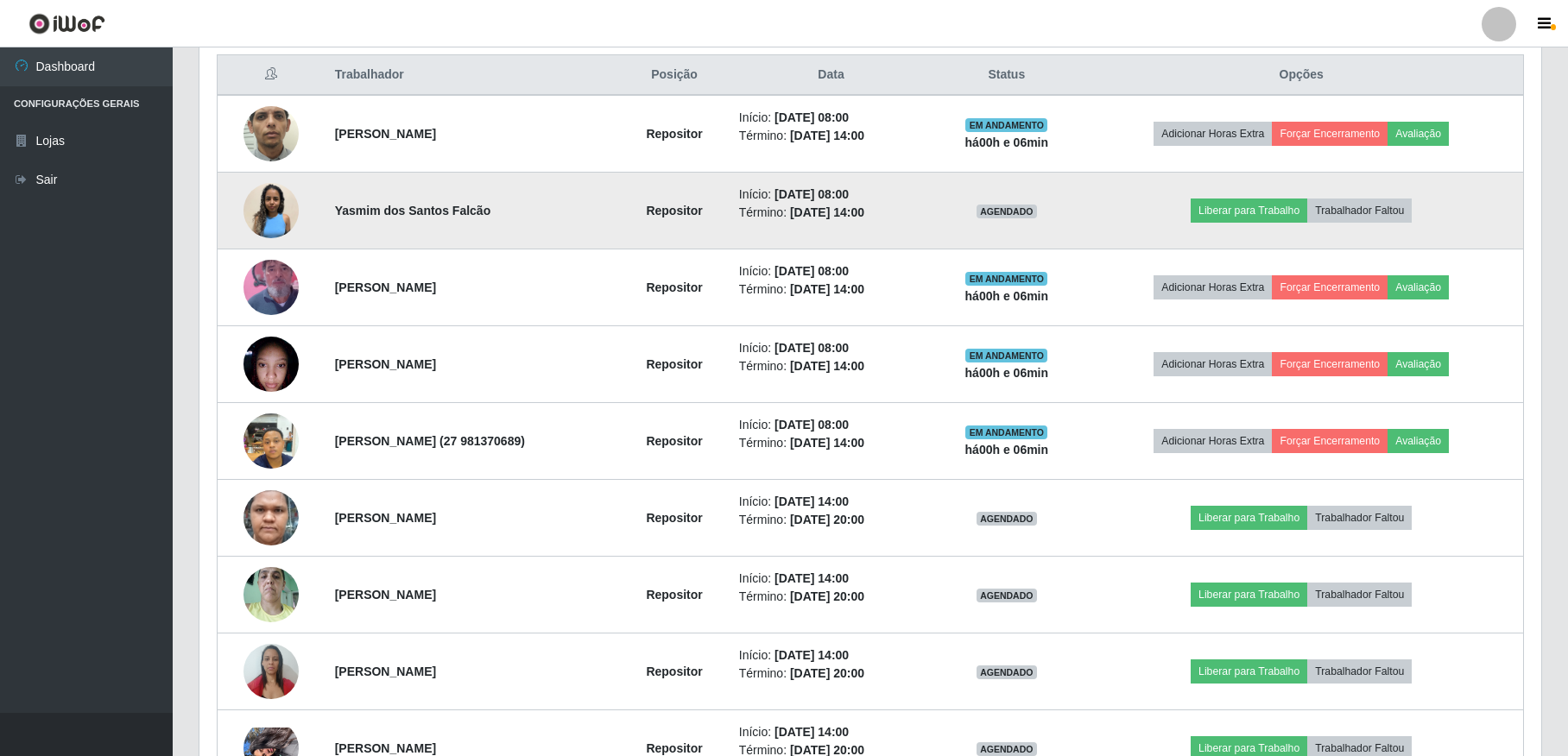
click at [271, 220] on img at bounding box center [271, 210] width 55 height 55
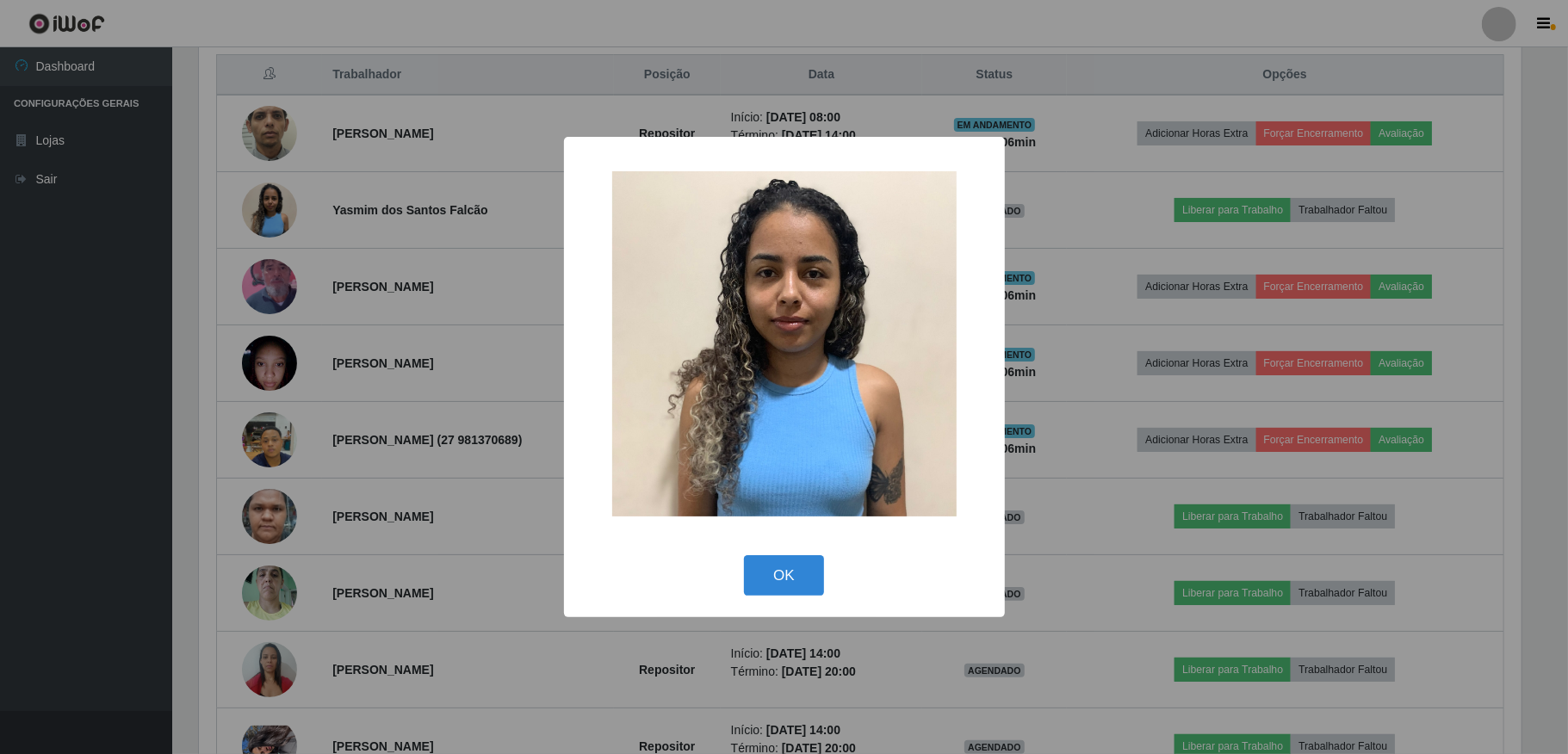
click at [735, 314] on img at bounding box center [784, 344] width 345 height 345
click at [785, 583] on button "OK" at bounding box center [784, 575] width 80 height 40
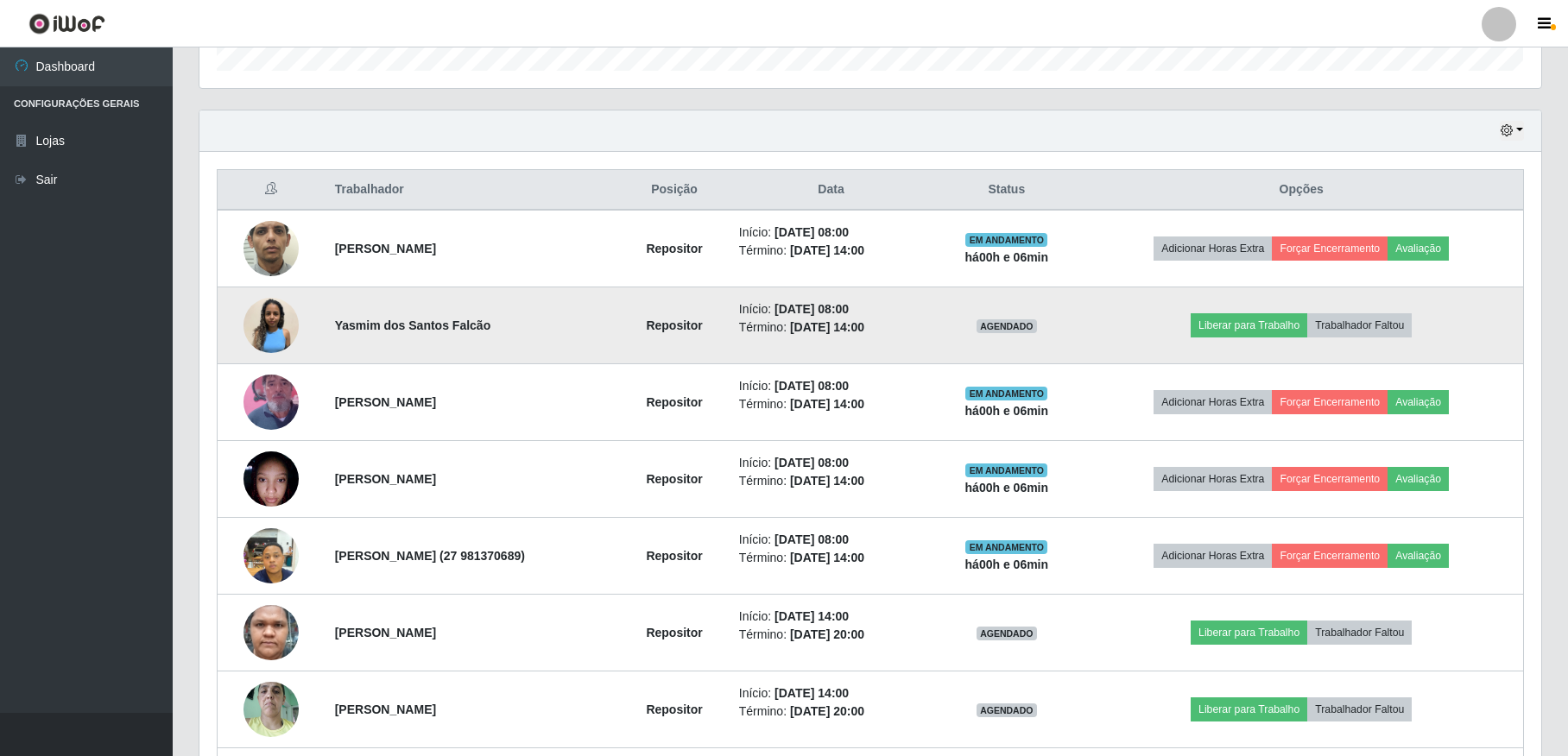
scroll to position [316, 0]
